Goal: Navigation & Orientation: Go to known website

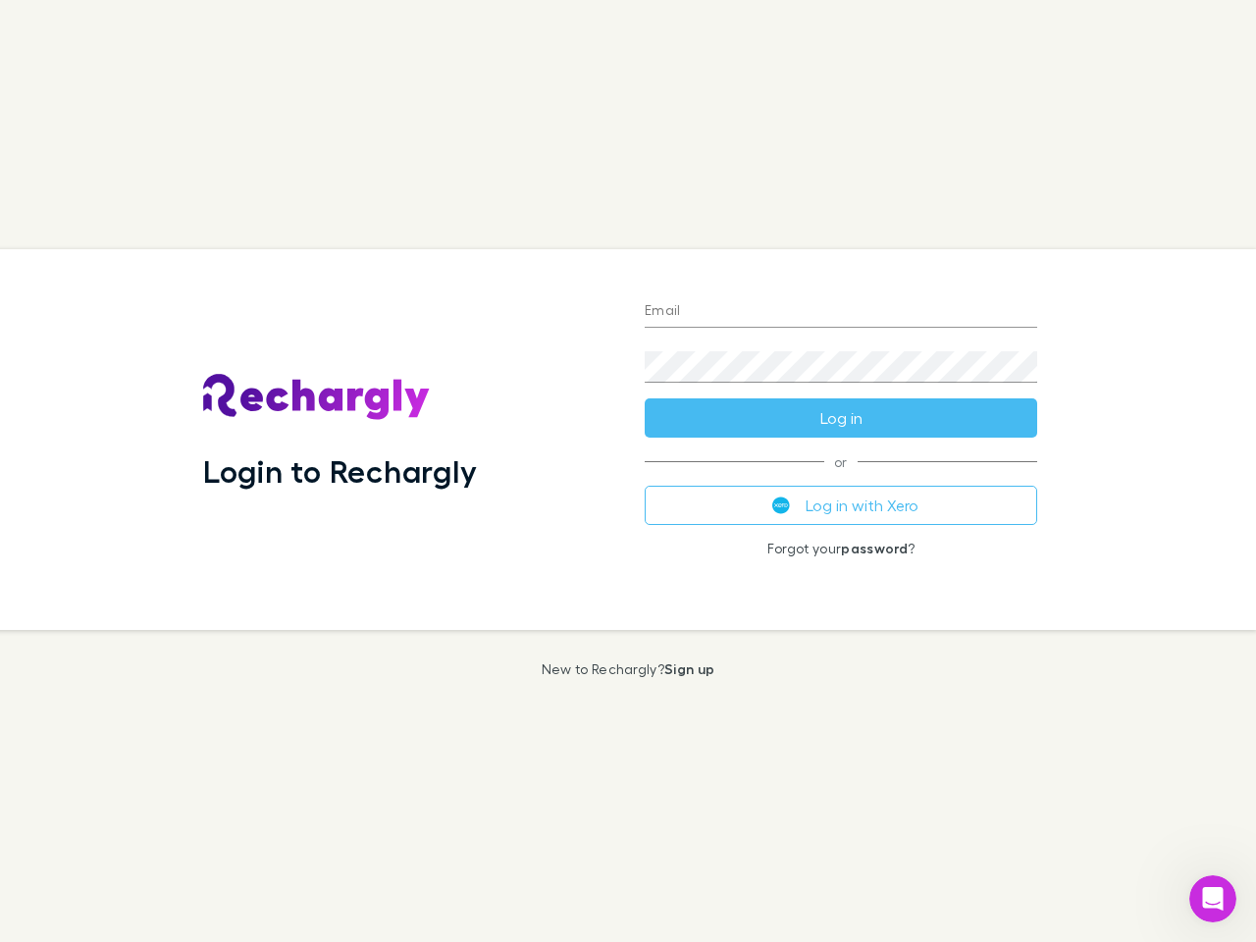
click at [628, 471] on div "Login to Rechargly" at bounding box center [408, 439] width 442 height 381
click at [841, 312] on input "Email" at bounding box center [841, 311] width 393 height 31
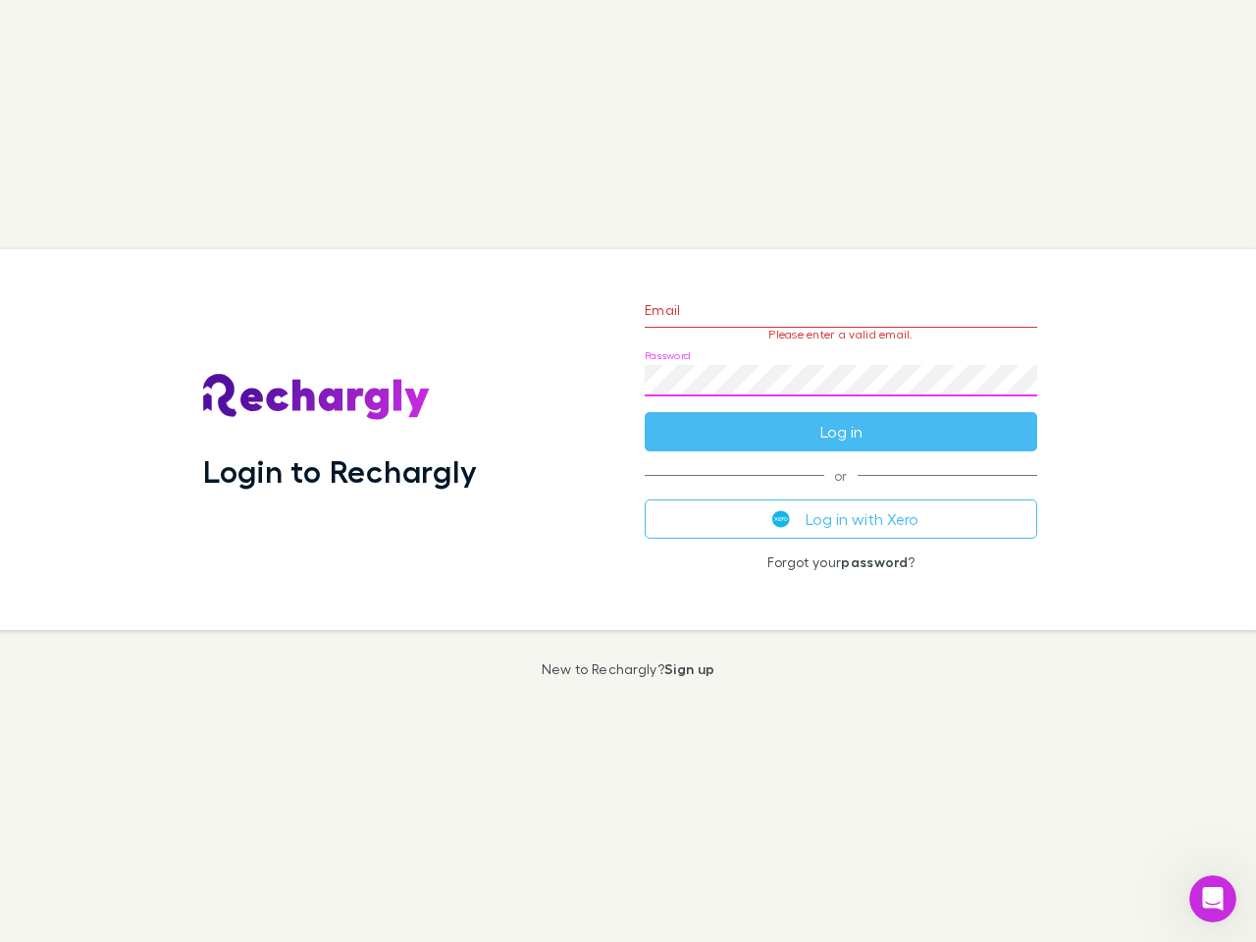
click at [841, 418] on form "Email Please enter a valid email. Password Log in" at bounding box center [841, 366] width 393 height 171
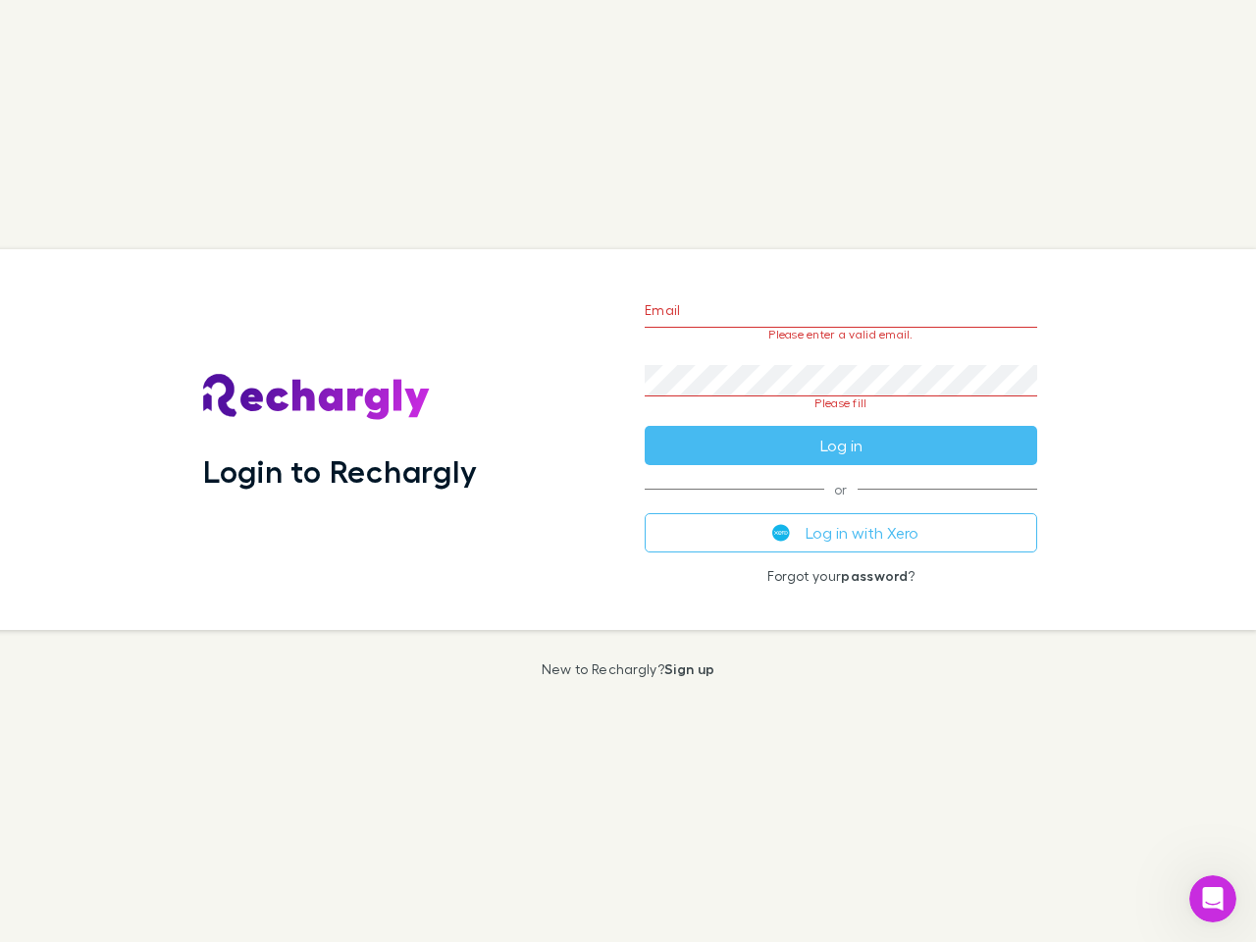
click at [841, 505] on div "Email Please enter a valid email. Password Please fill Log in or Log in with Xe…" at bounding box center [841, 439] width 424 height 381
click at [1213, 899] on icon "Open Intercom Messenger" at bounding box center [1213, 899] width 32 height 32
